Goal: Transaction & Acquisition: Purchase product/service

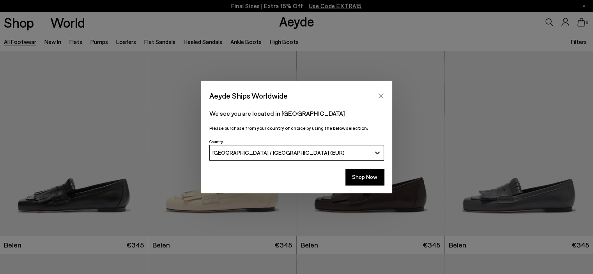
click at [377, 99] on button "Close" at bounding box center [381, 96] width 12 height 12
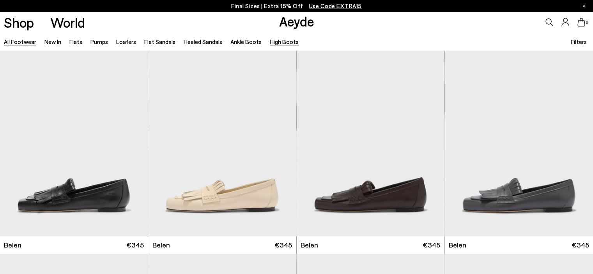
click at [277, 40] on link "High Boots" at bounding box center [284, 41] width 29 height 7
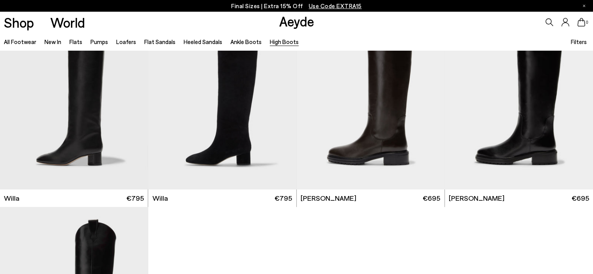
scroll to position [250, 0]
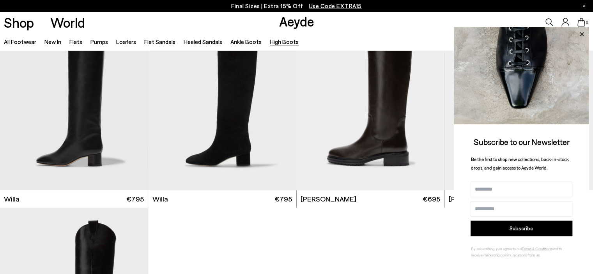
click at [583, 31] on icon at bounding box center [582, 34] width 10 height 10
click at [580, 31] on icon at bounding box center [582, 34] width 10 height 10
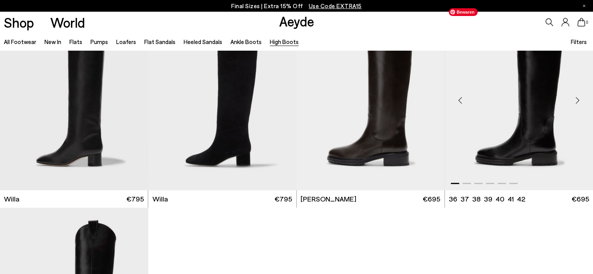
click at [502, 128] on img "1 / 6" at bounding box center [519, 97] width 148 height 186
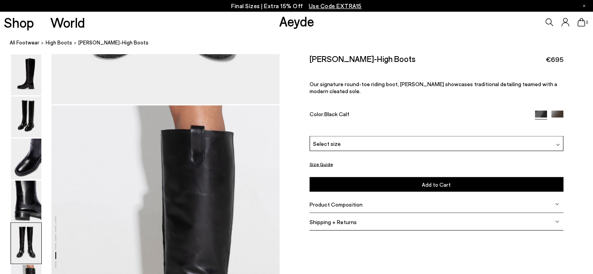
scroll to position [1392, 0]
